Goal: Find specific page/section: Find specific page/section

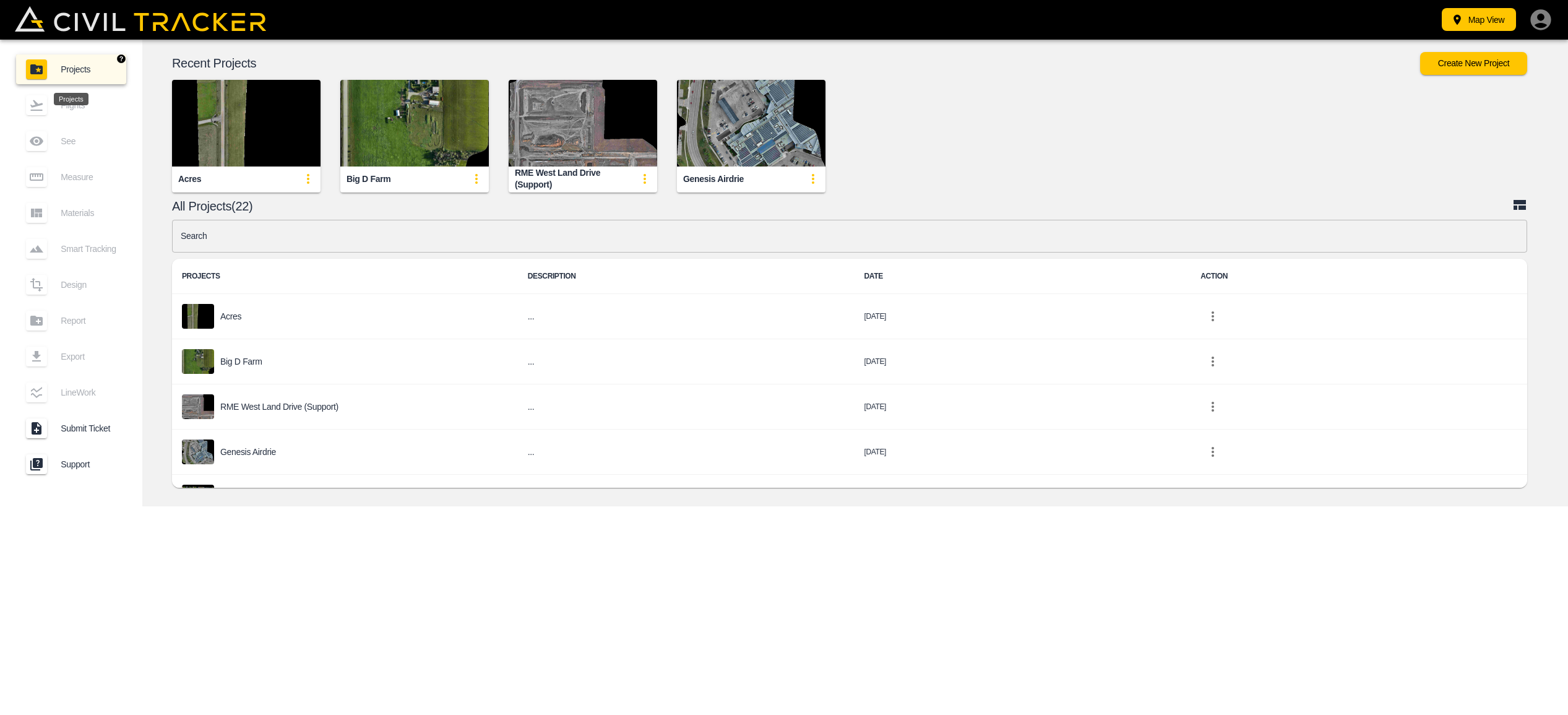
click at [79, 64] on link "Projects" at bounding box center [71, 69] width 110 height 30
click at [84, 71] on span "Projects" at bounding box center [88, 69] width 55 height 10
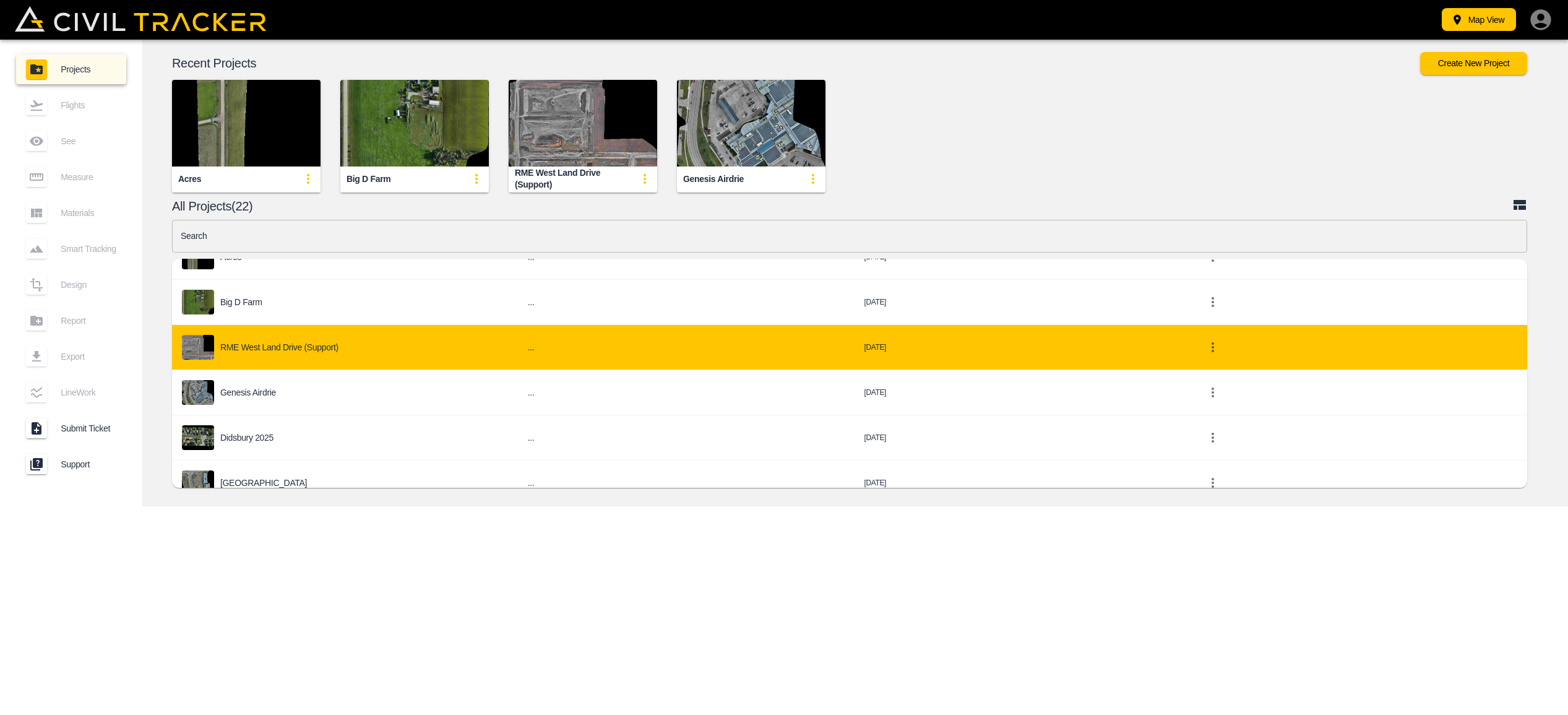
scroll to position [60, 0]
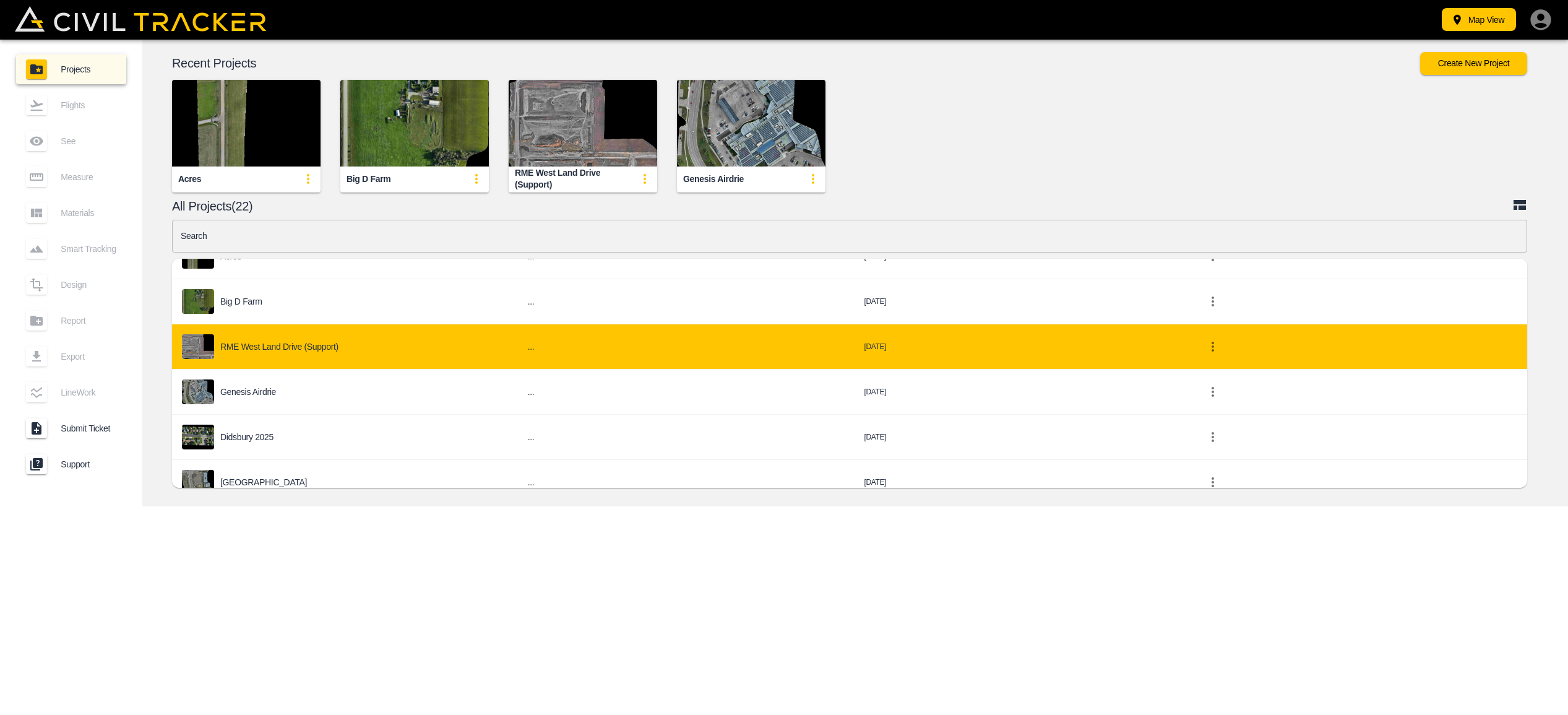
click at [278, 346] on p "RME West Land Drive (Support)" at bounding box center [280, 346] width 118 height 10
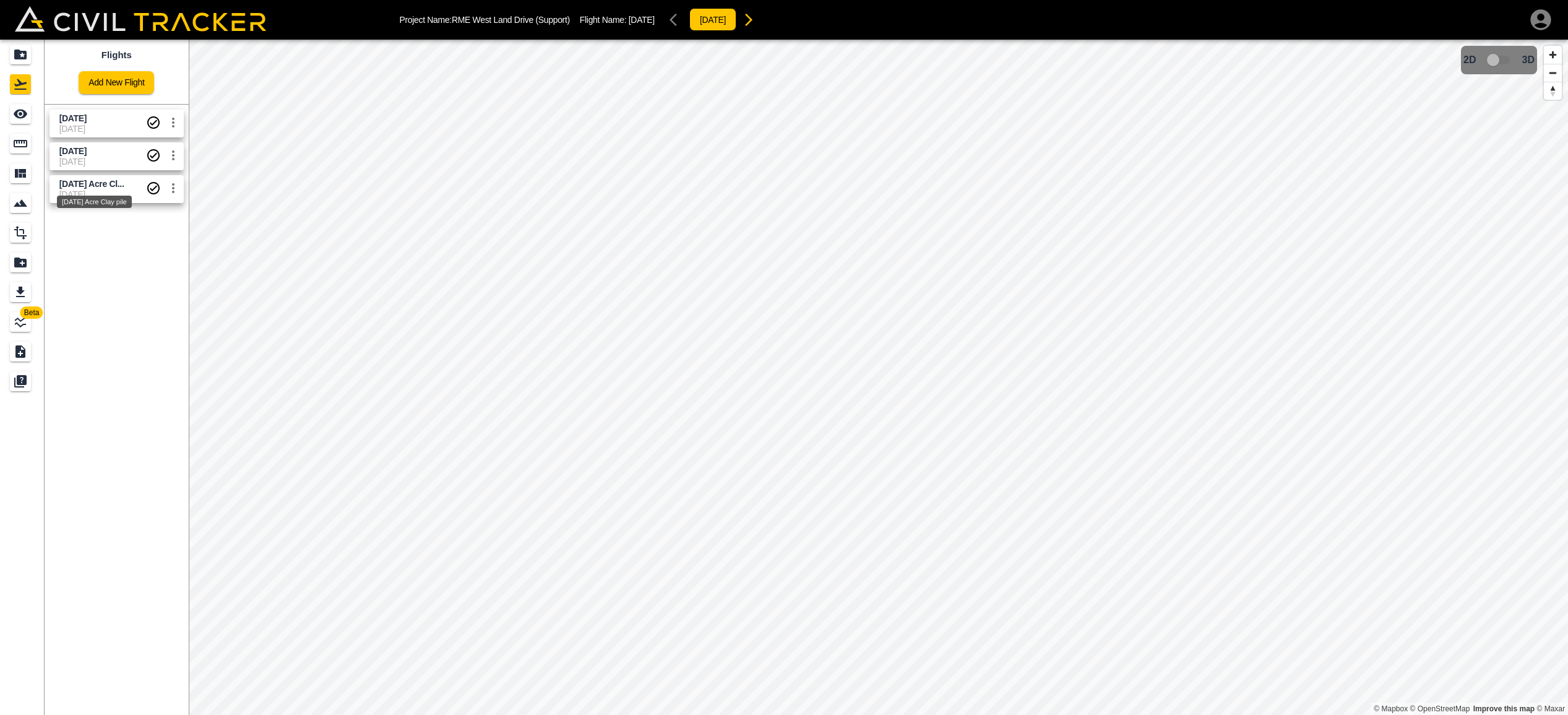
click at [77, 180] on span "[DATE] Acre Cl..." at bounding box center [92, 184] width 65 height 10
click at [22, 200] on icon "Smart Tracking" at bounding box center [20, 203] width 14 height 7
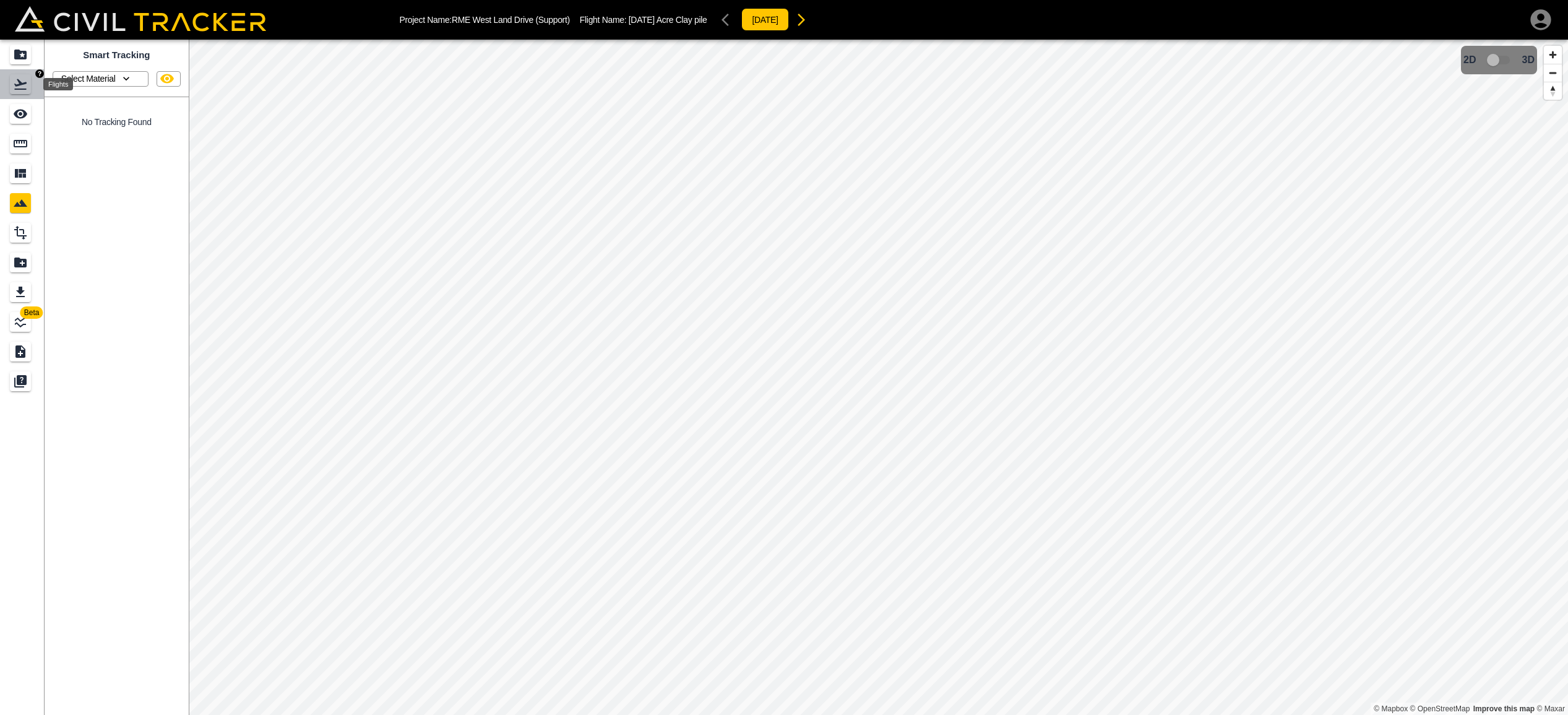
click at [28, 85] on div "Flights" at bounding box center [20, 84] width 21 height 20
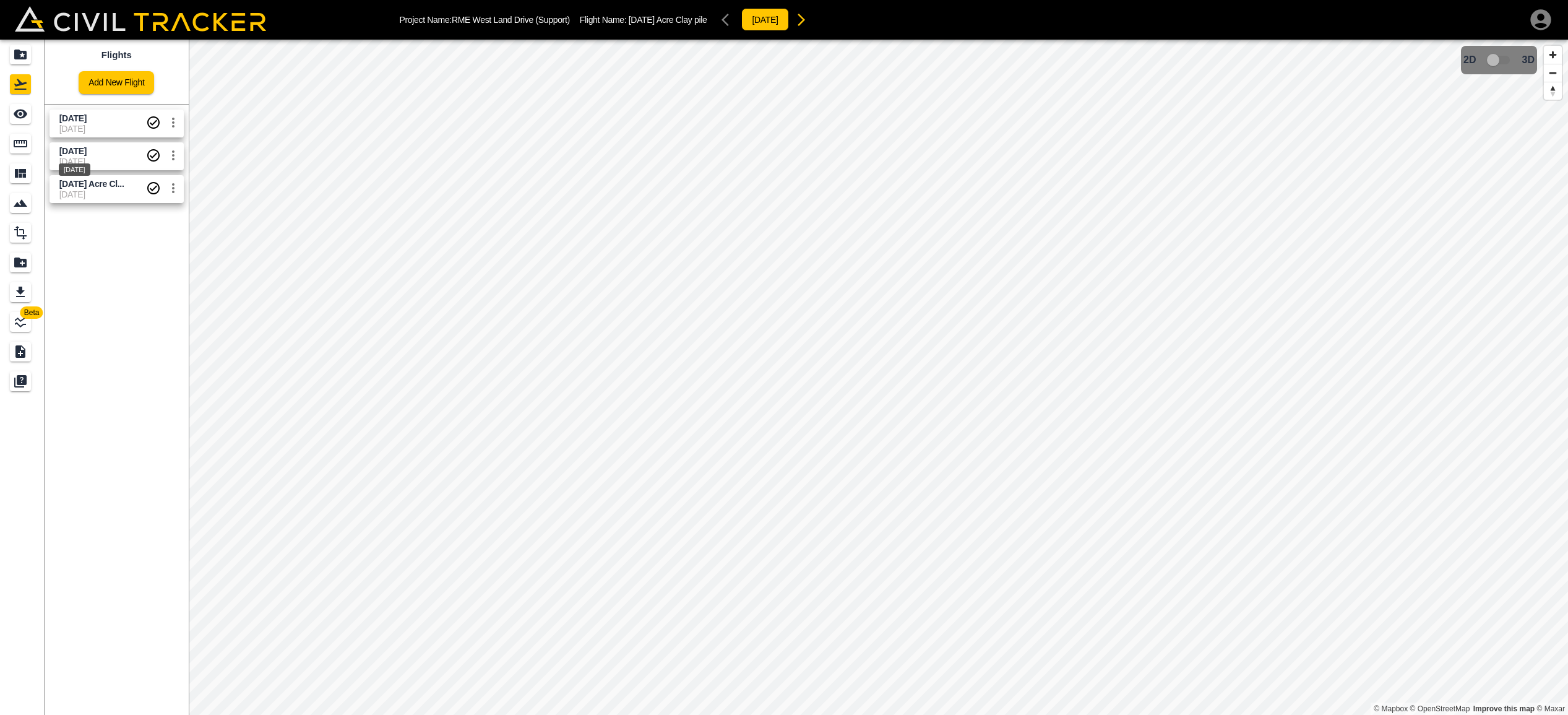
click at [86, 148] on span "[DATE]" at bounding box center [73, 151] width 27 height 10
click at [23, 201] on icon "Smart Tracking" at bounding box center [20, 203] width 14 height 7
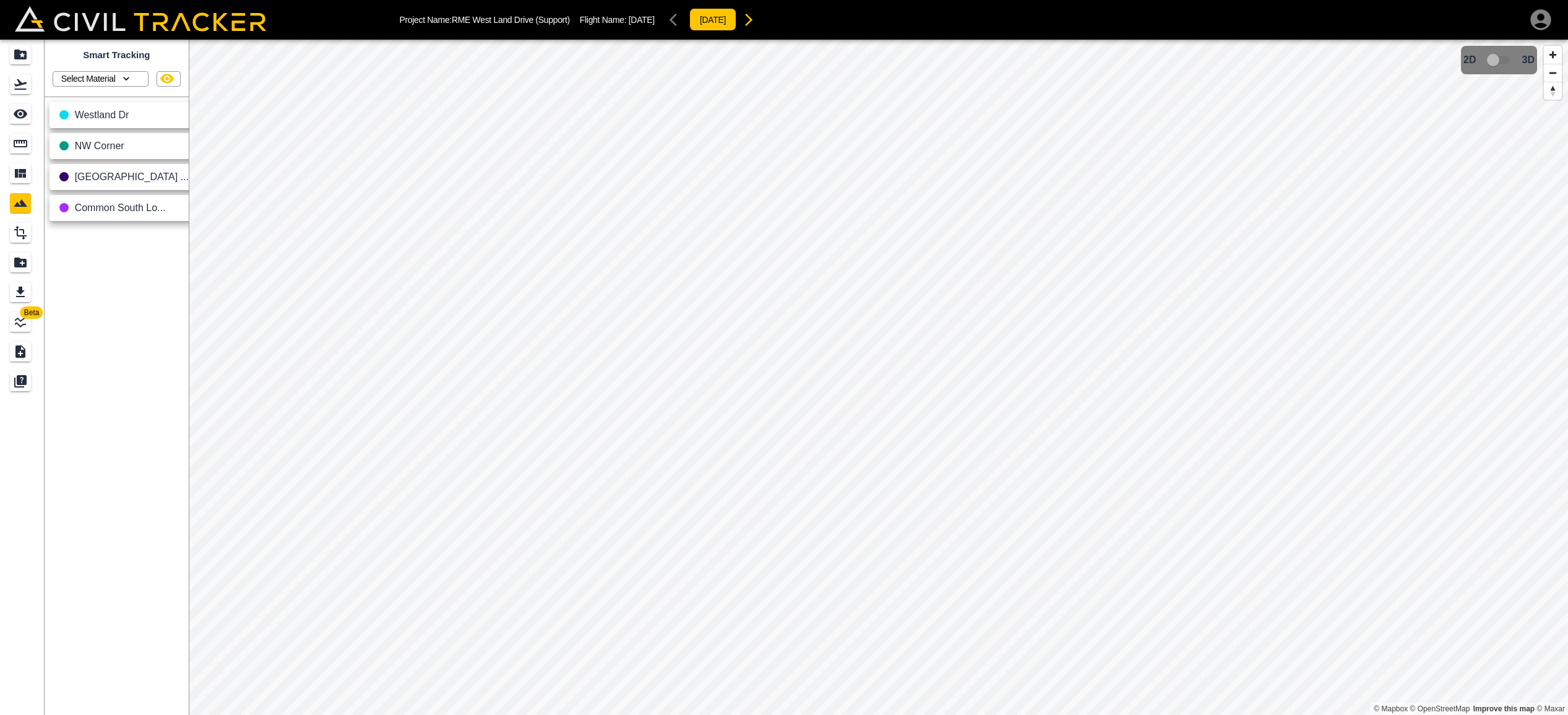
click at [192, 211] on icon "button" at bounding box center [199, 209] width 15 height 15
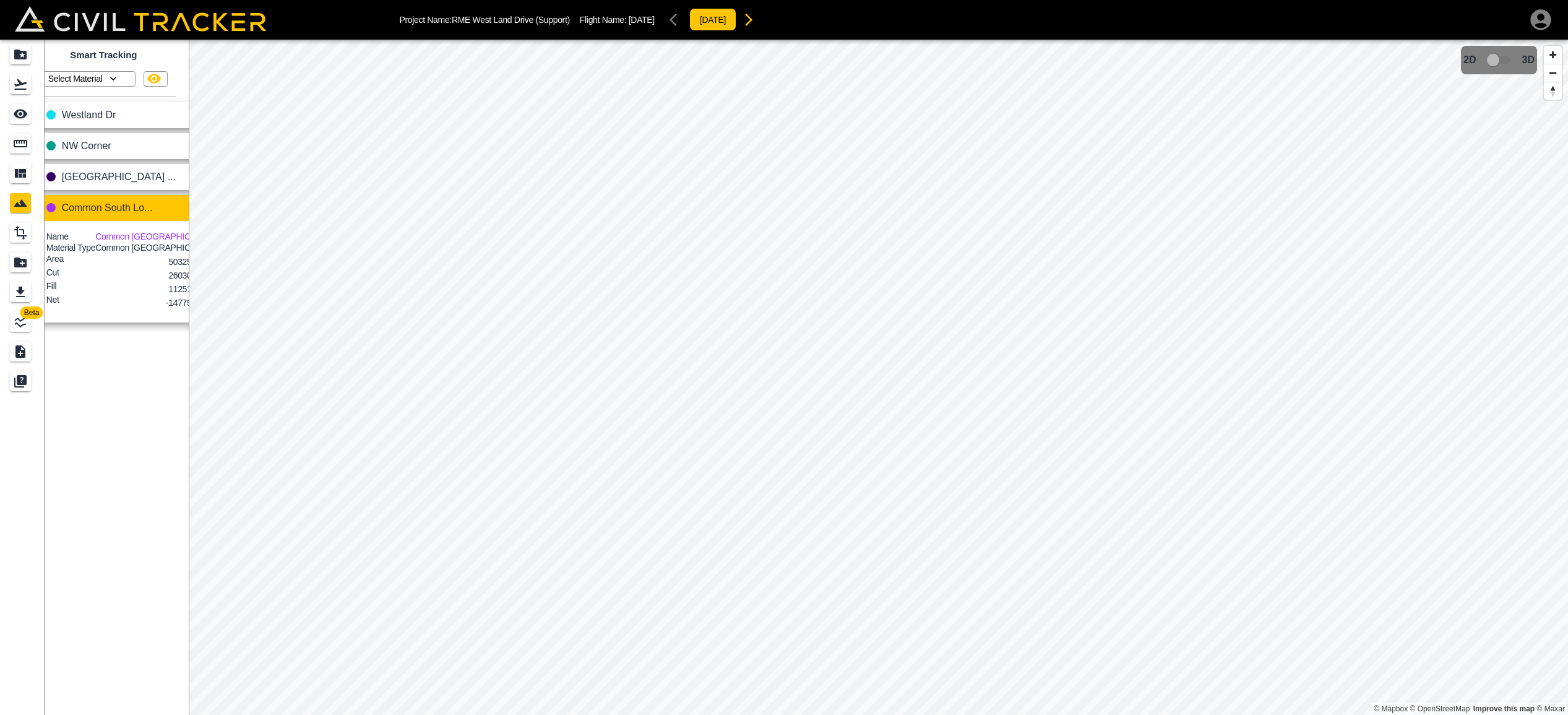
scroll to position [0, 11]
click at [193, 181] on icon "button" at bounding box center [201, 178] width 15 height 15
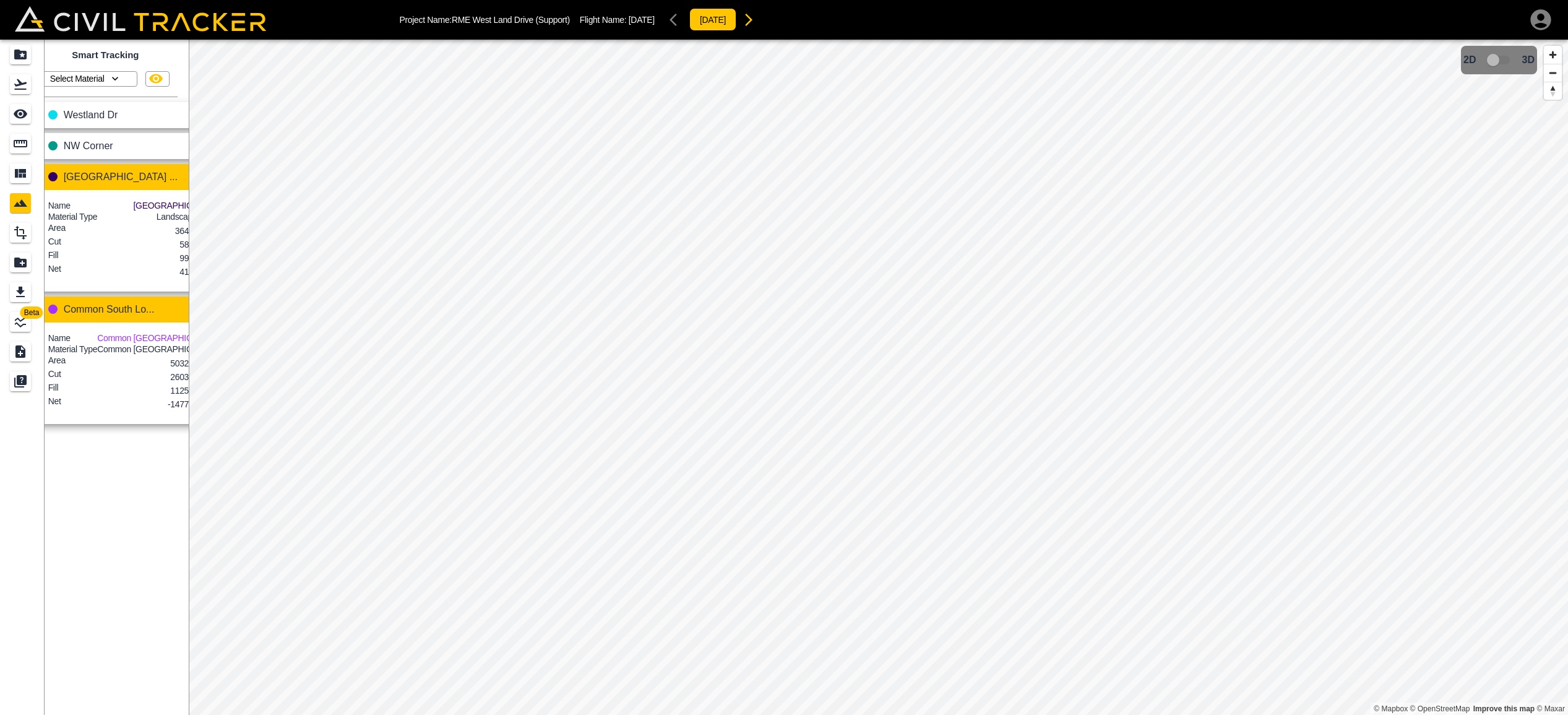
click at [193, 112] on icon "button" at bounding box center [201, 116] width 15 height 15
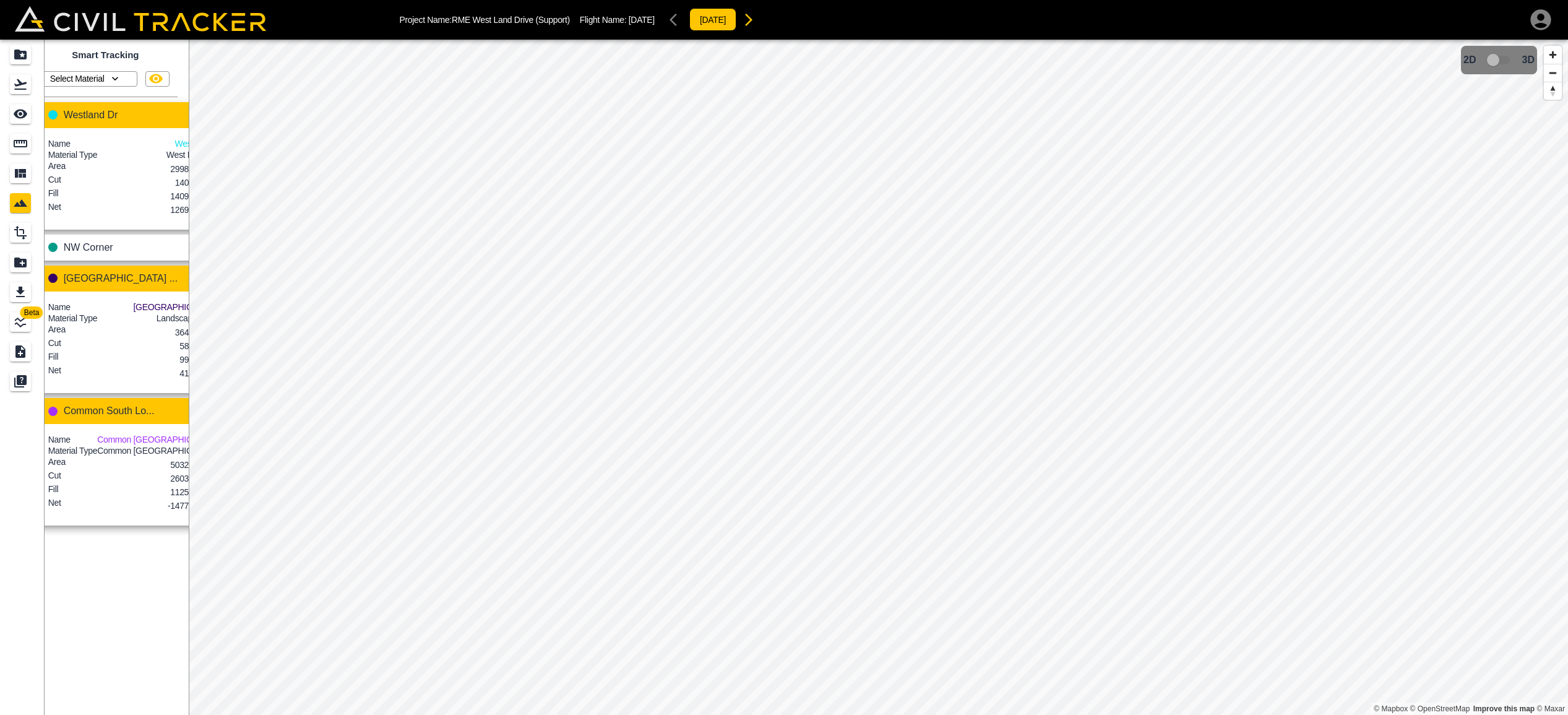
click at [214, 114] on icon "button" at bounding box center [222, 116] width 15 height 15
click at [1188, 170] on div at bounding box center [784, 357] width 1568 height 715
click at [18, 285] on icon "Export" at bounding box center [20, 293] width 15 height 15
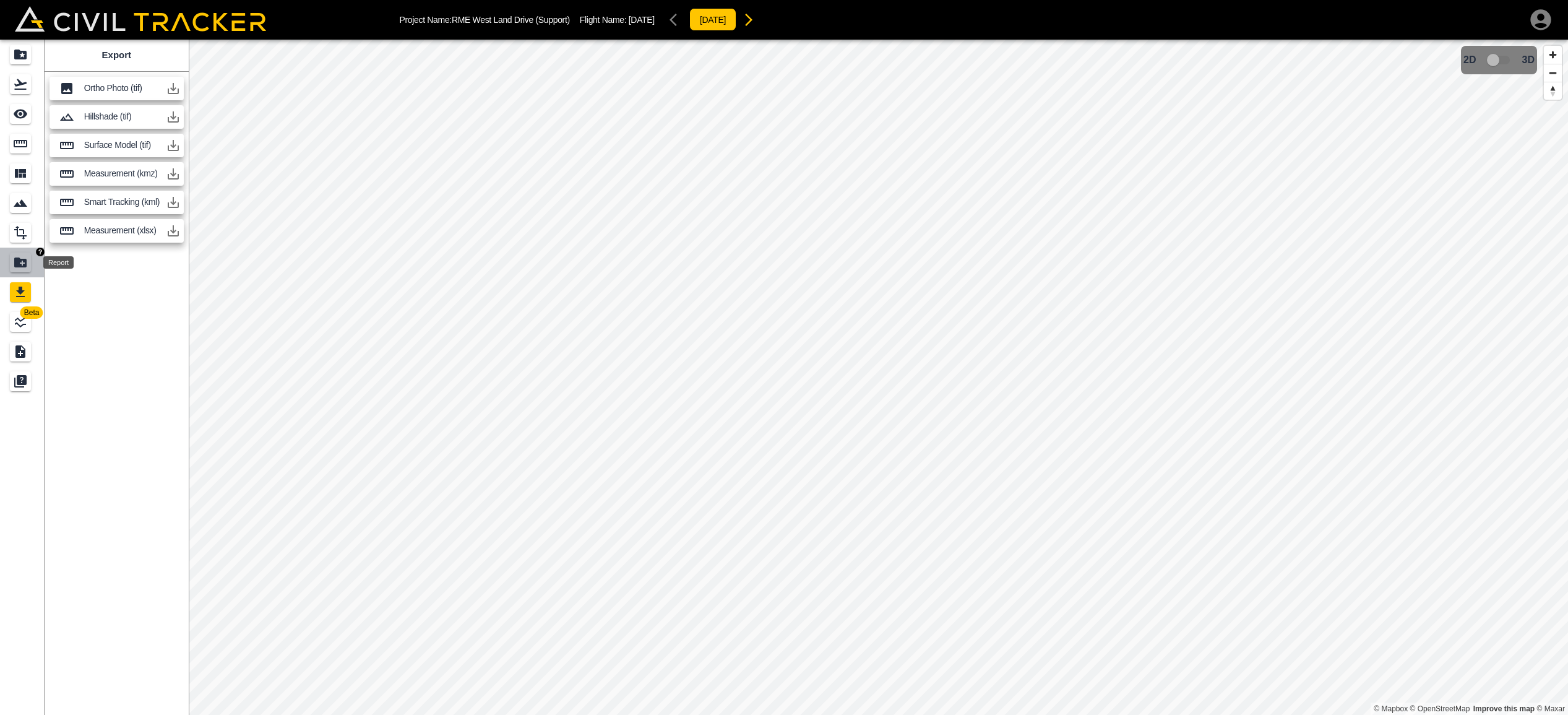
click at [24, 261] on icon "Report" at bounding box center [21, 263] width 13 height 10
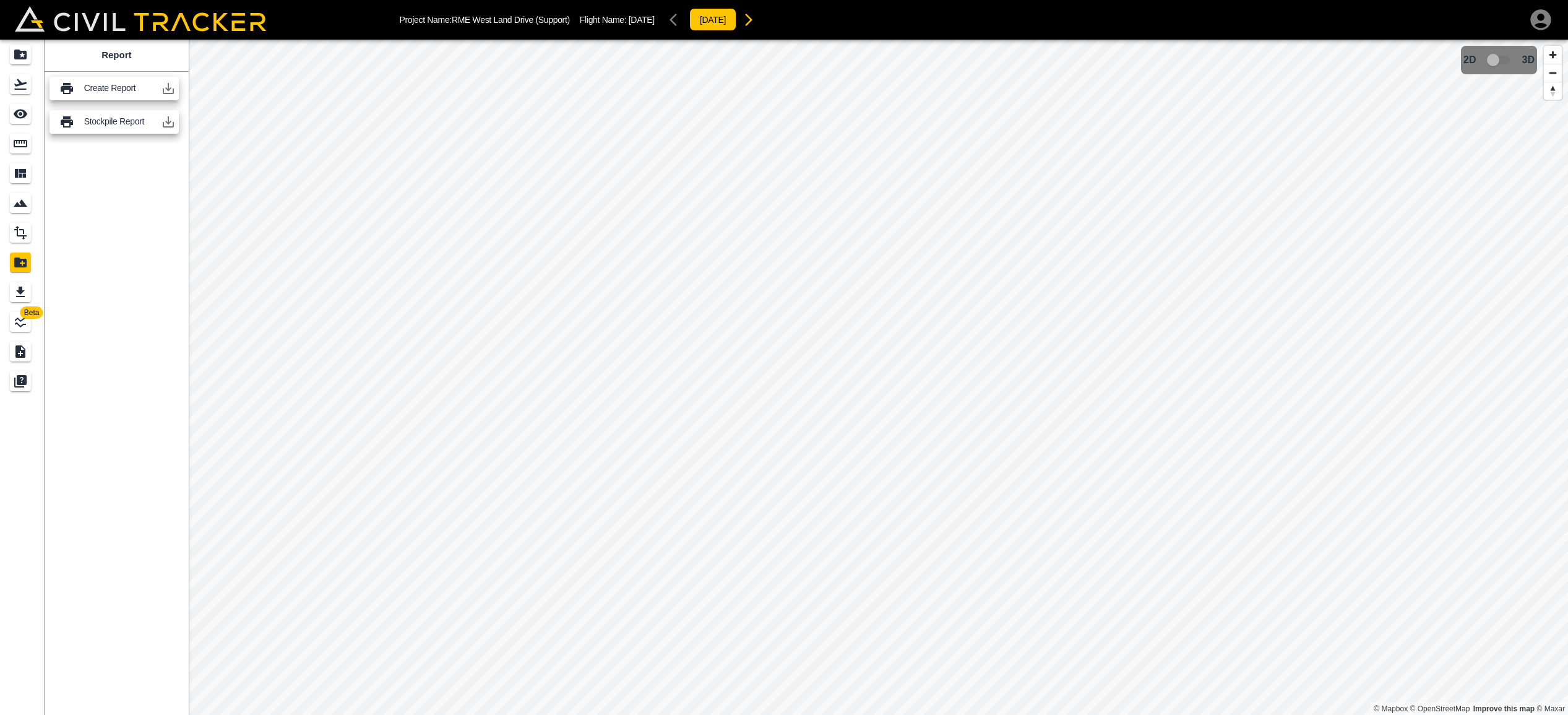
click at [168, 88] on icon "button" at bounding box center [168, 88] width 11 height 11
